Goal: Contribute content: Contribute content

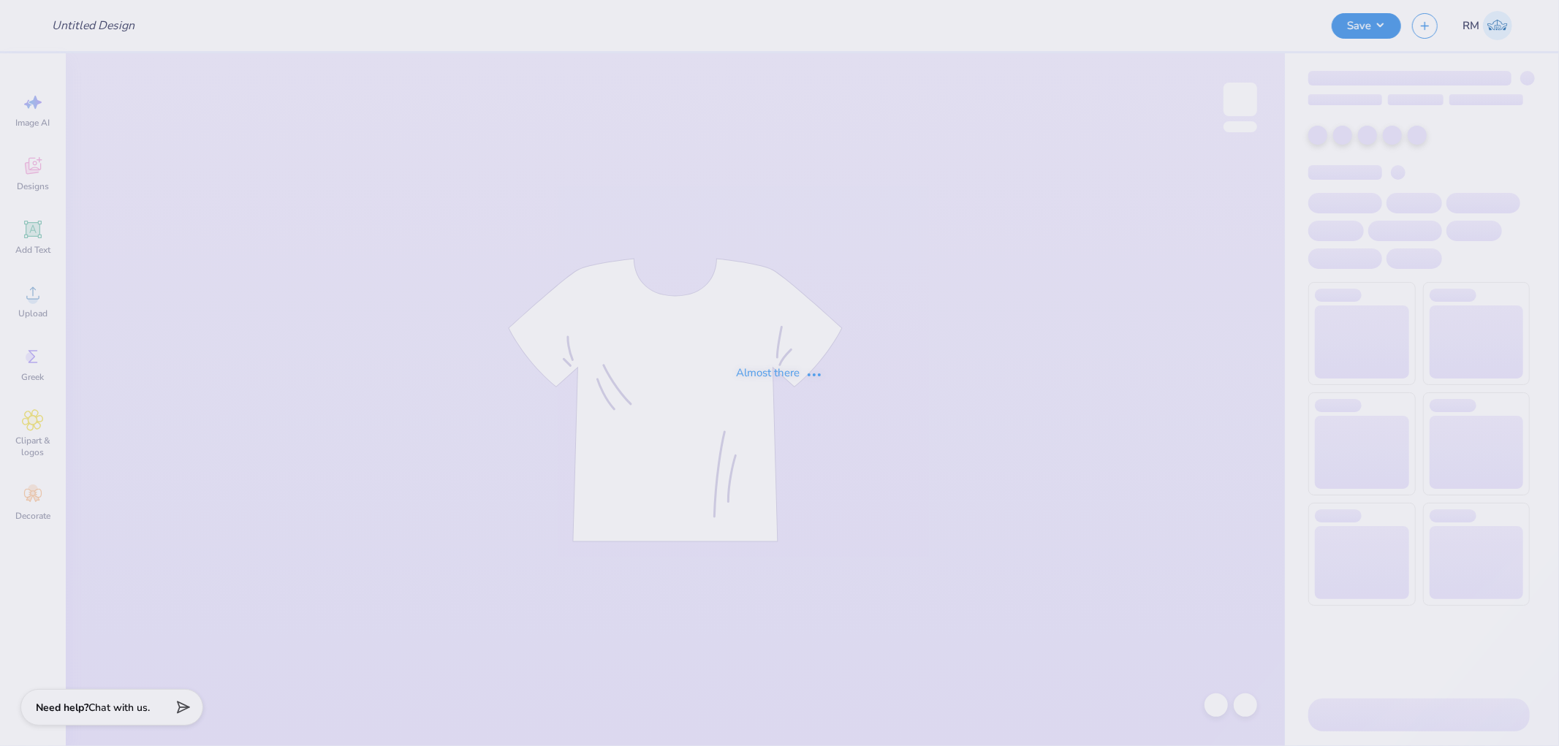
type input "Merch for [PERSON_NAME]!"
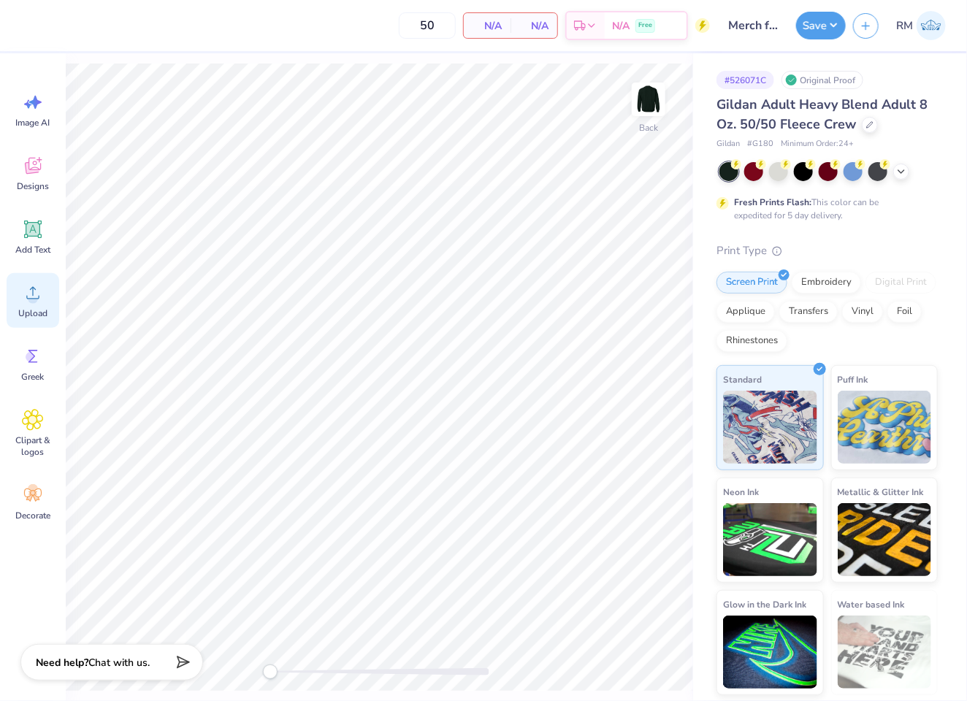
click at [41, 300] on icon at bounding box center [33, 293] width 22 height 22
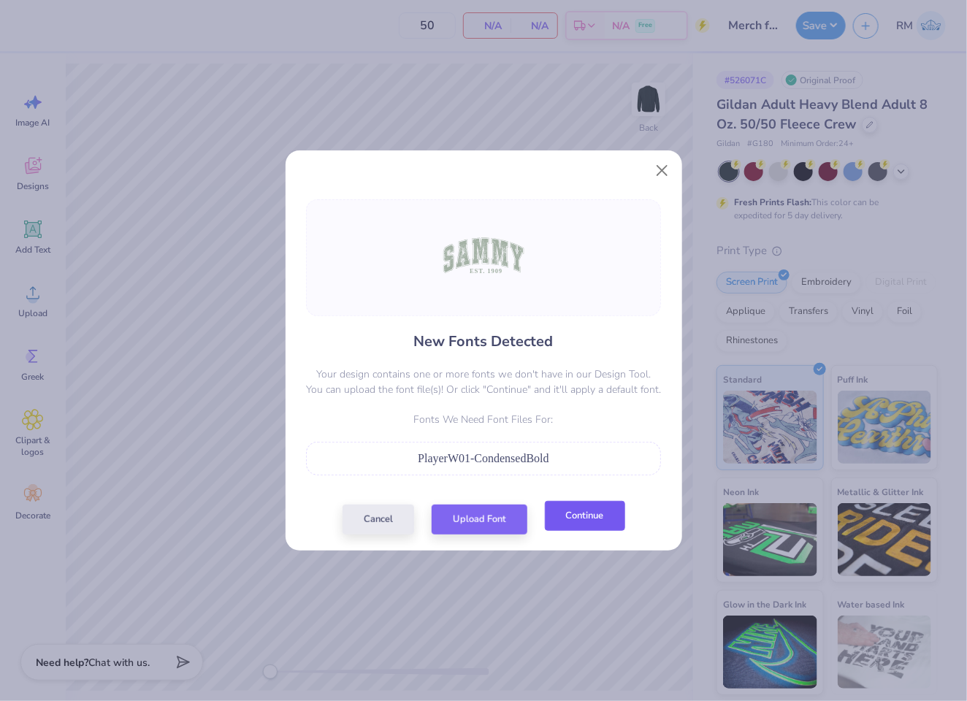
click at [594, 521] on button "Continue" at bounding box center [585, 516] width 80 height 30
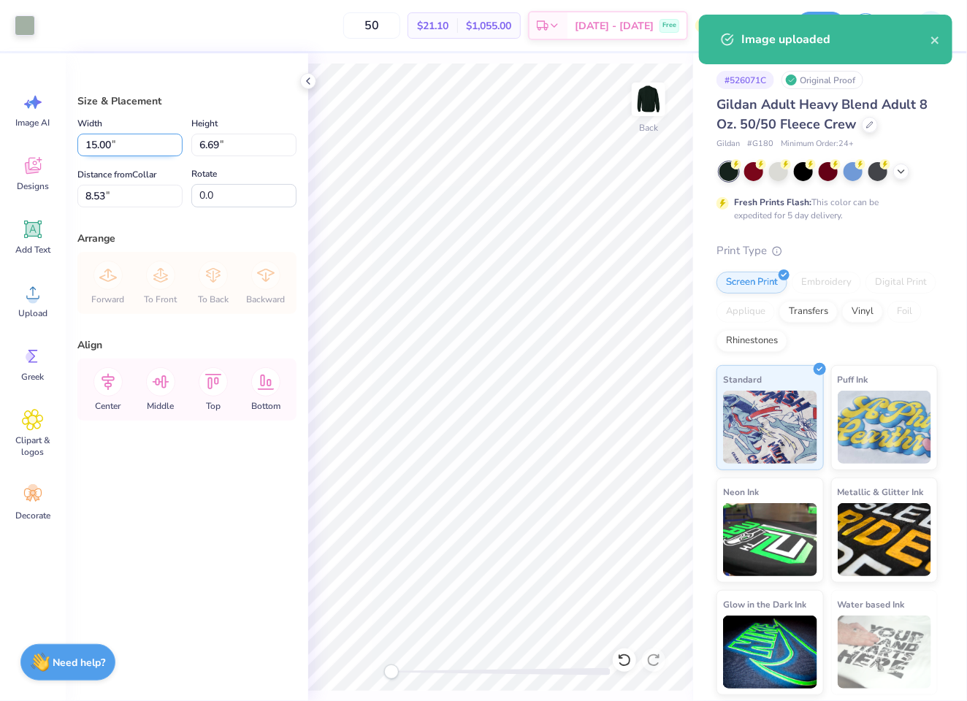
click at [125, 151] on input "15.00" at bounding box center [129, 145] width 105 height 23
click at [122, 199] on input "8.53" at bounding box center [129, 196] width 105 height 23
type input "12.00"
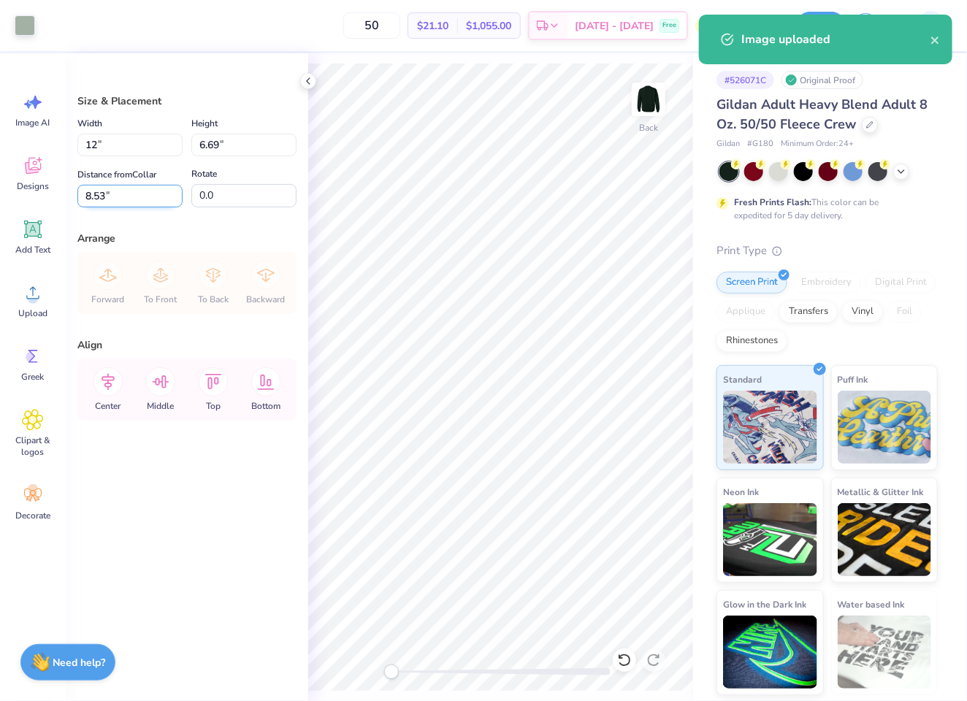
type input "5.35"
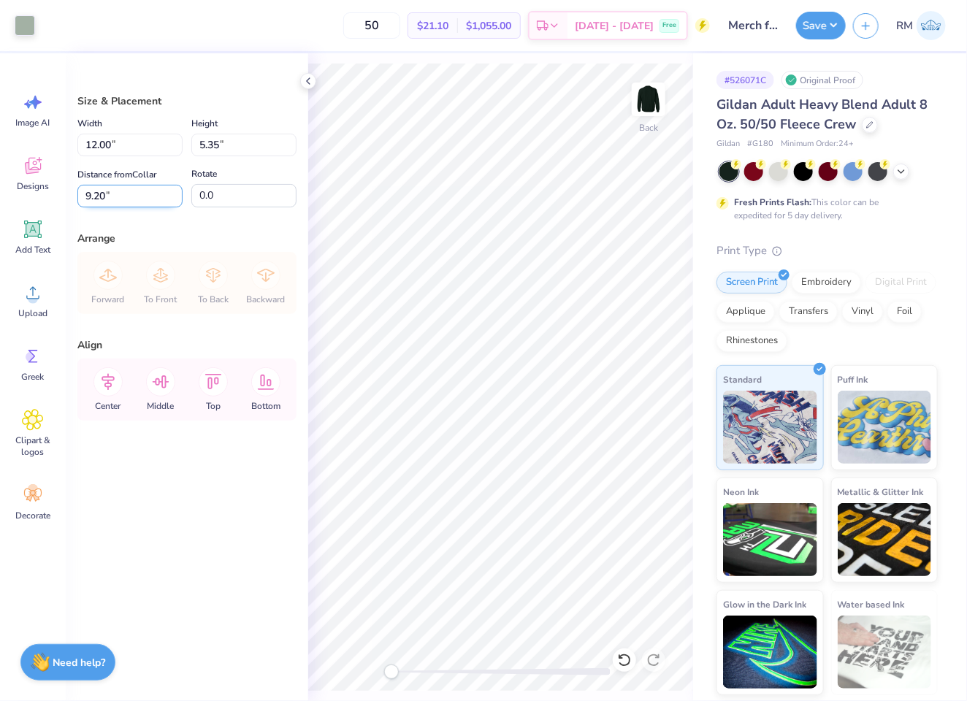
click at [122, 199] on input "9.20" at bounding box center [129, 196] width 105 height 23
type input "3.00"
click at [129, 139] on input "12.00" at bounding box center [129, 145] width 105 height 23
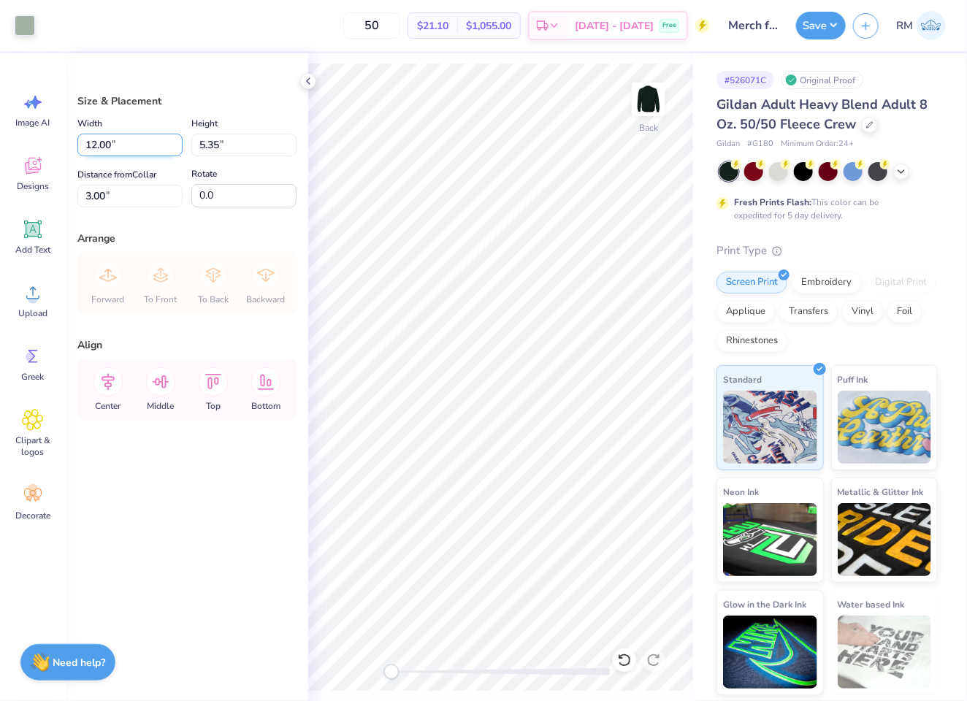
click at [129, 139] on input "12.00" at bounding box center [129, 145] width 105 height 23
click at [129, 142] on input "12.00" at bounding box center [129, 145] width 105 height 23
type input "11"
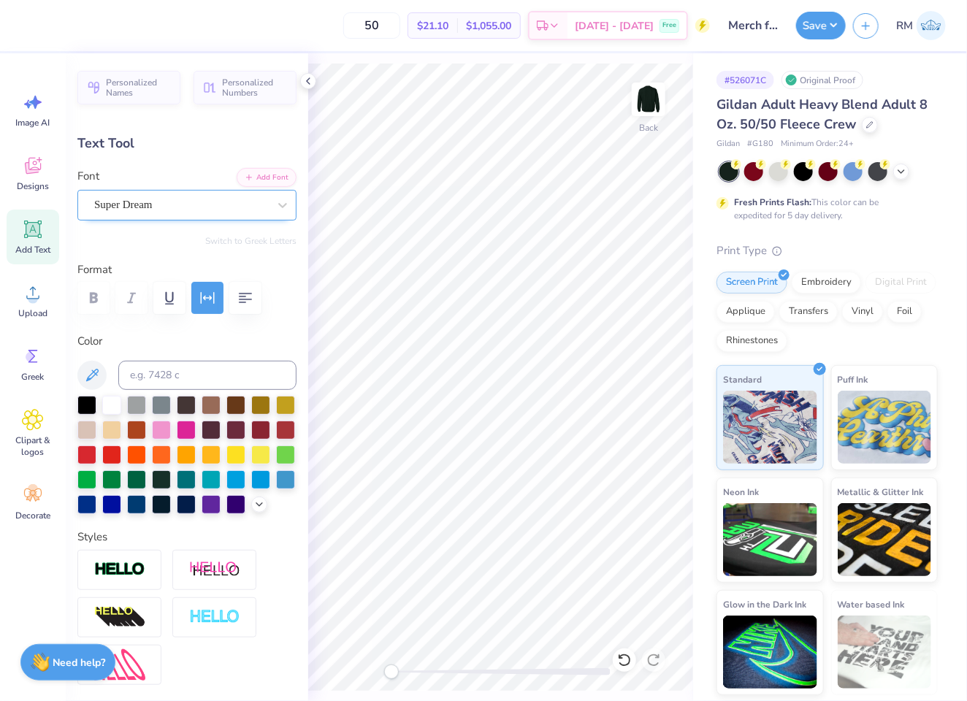
click at [172, 205] on div "Super Dream" at bounding box center [181, 205] width 177 height 23
type input "player"
click at [177, 213] on div "Super Dream" at bounding box center [181, 205] width 177 height 23
type input "player"
click at [245, 172] on button "Add Font" at bounding box center [267, 176] width 60 height 19
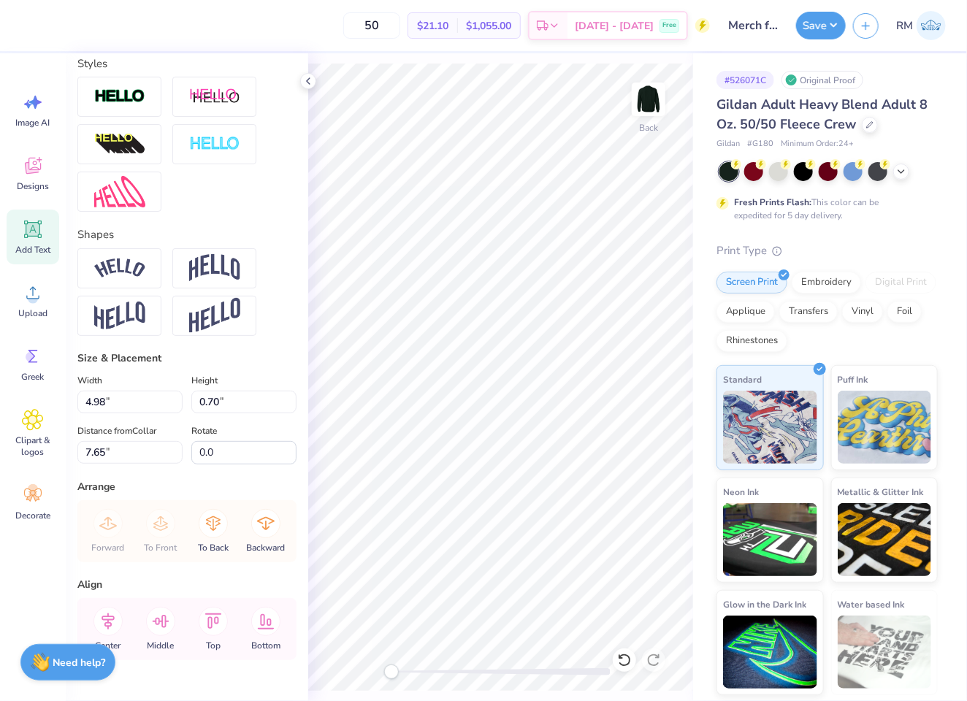
scroll to position [530, 0]
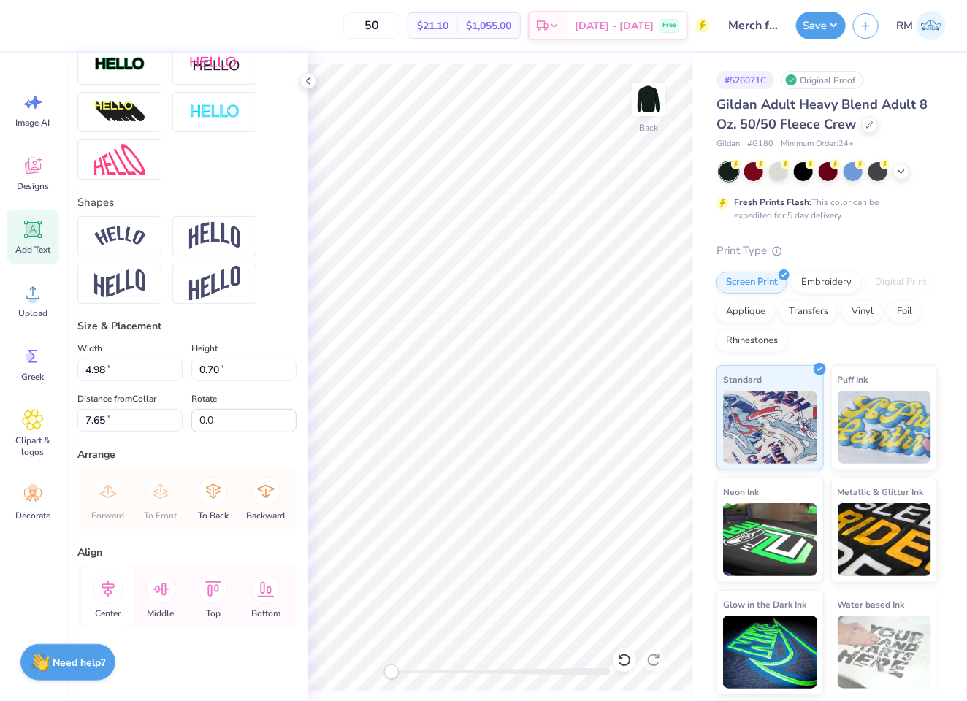
drag, startPoint x: 93, startPoint y: 588, endPoint x: 101, endPoint y: 592, distance: 8.8
click at [95, 588] on icon at bounding box center [108, 589] width 29 height 29
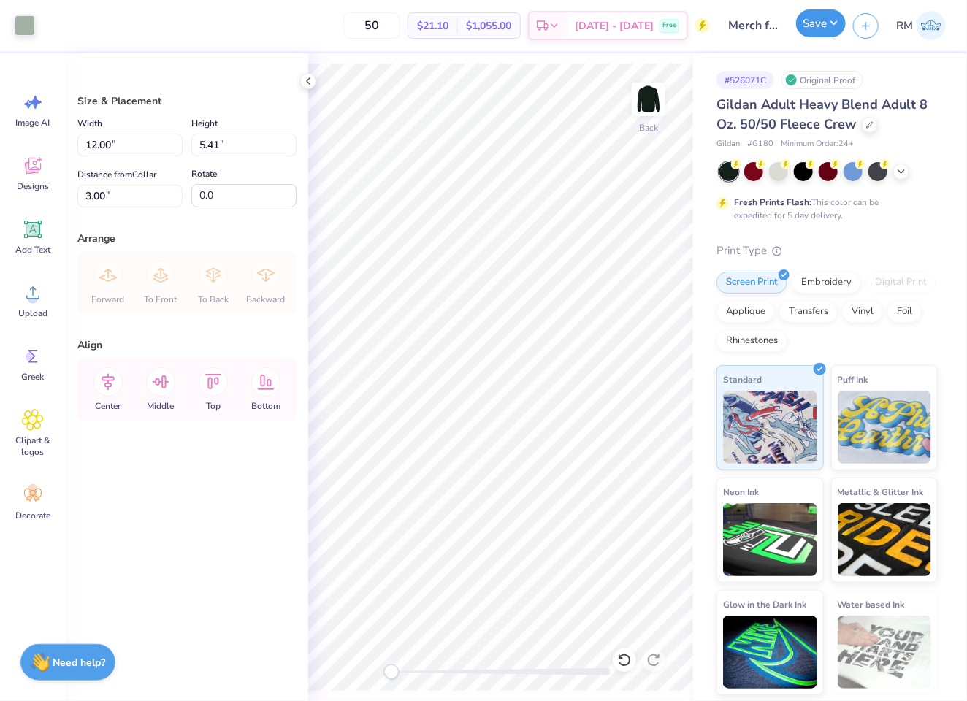
click at [815, 33] on button "Save" at bounding box center [821, 23] width 50 height 28
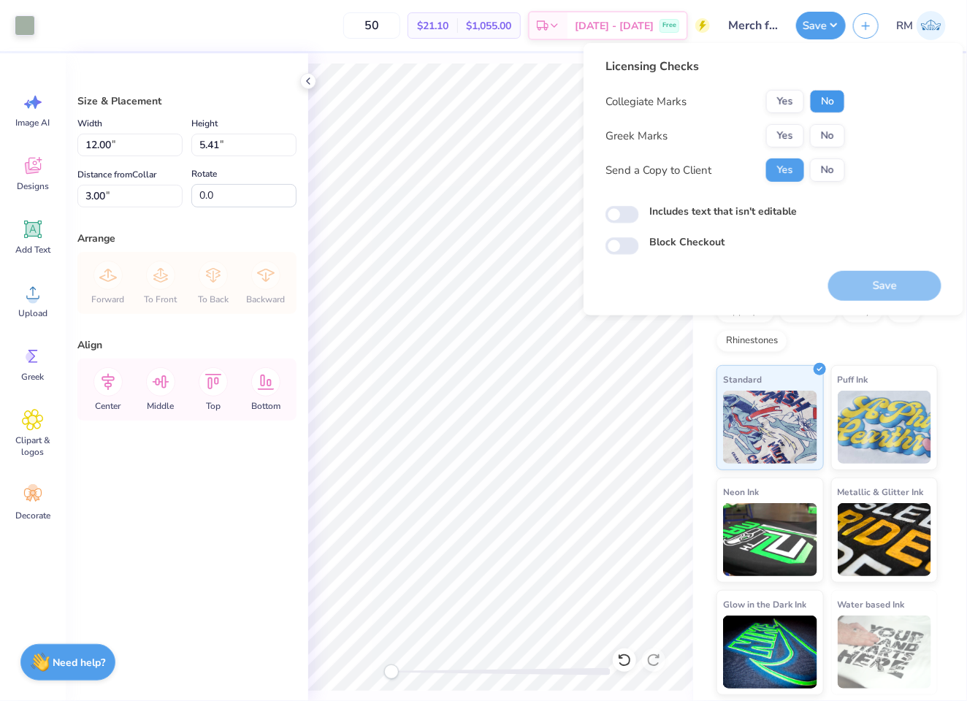
click at [839, 106] on button "No" at bounding box center [827, 101] width 35 height 23
click at [786, 137] on button "Yes" at bounding box center [786, 135] width 38 height 23
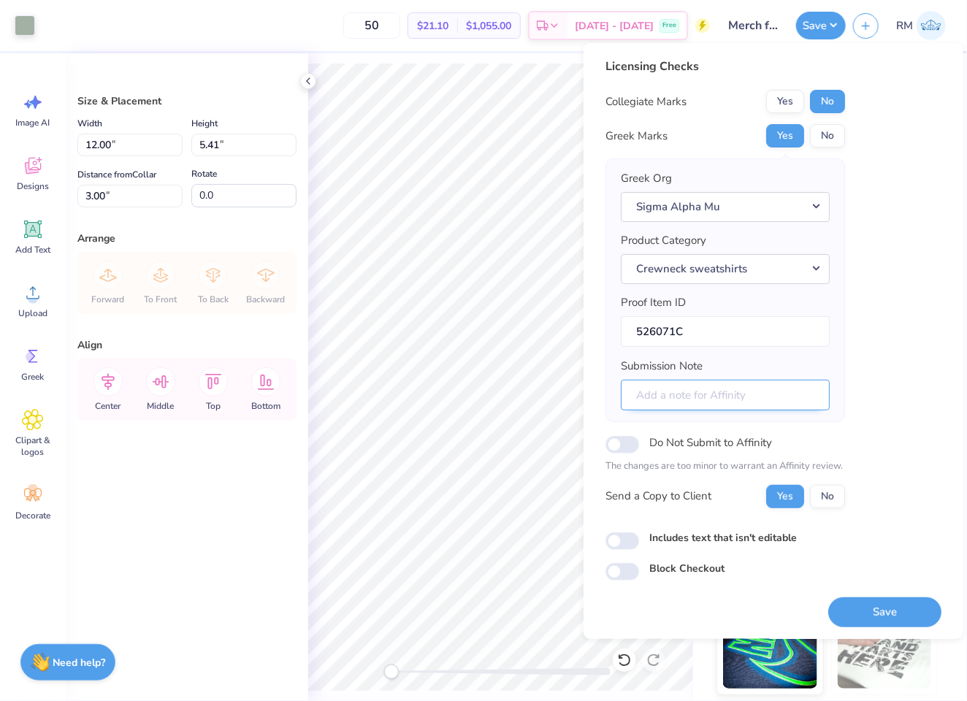
click at [772, 399] on input "Submission Note" at bounding box center [725, 394] width 209 height 31
click at [878, 608] on button "Save" at bounding box center [885, 612] width 113 height 30
